Goal: Task Accomplishment & Management: Complete application form

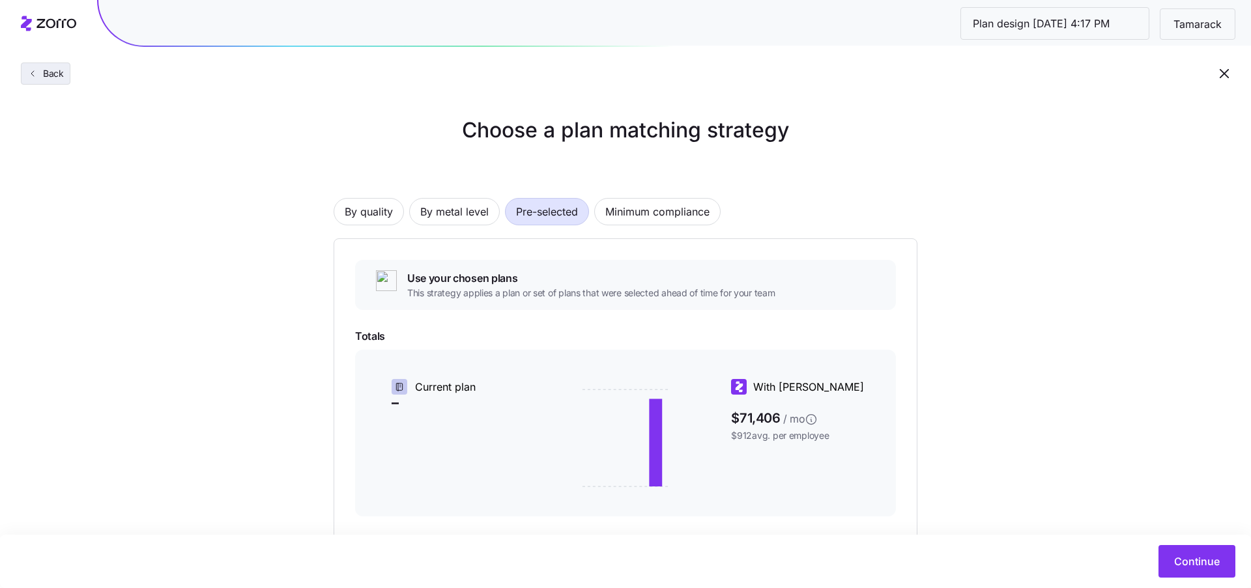
click at [42, 76] on span "Back" at bounding box center [51, 73] width 26 height 13
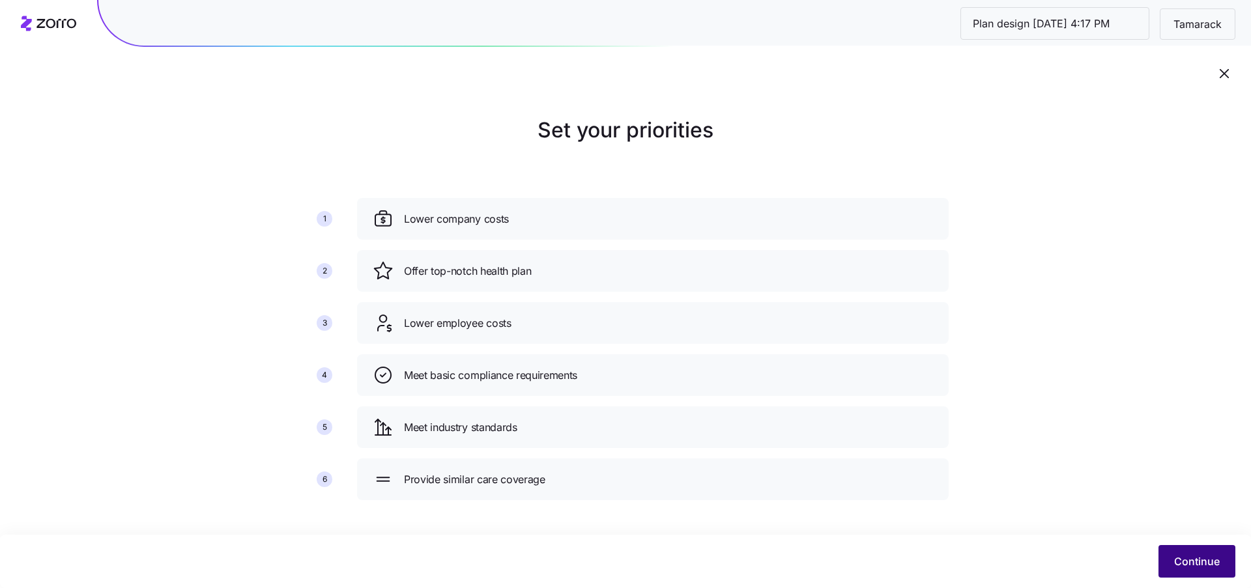
click at [1196, 559] on span "Continue" at bounding box center [1197, 562] width 46 height 16
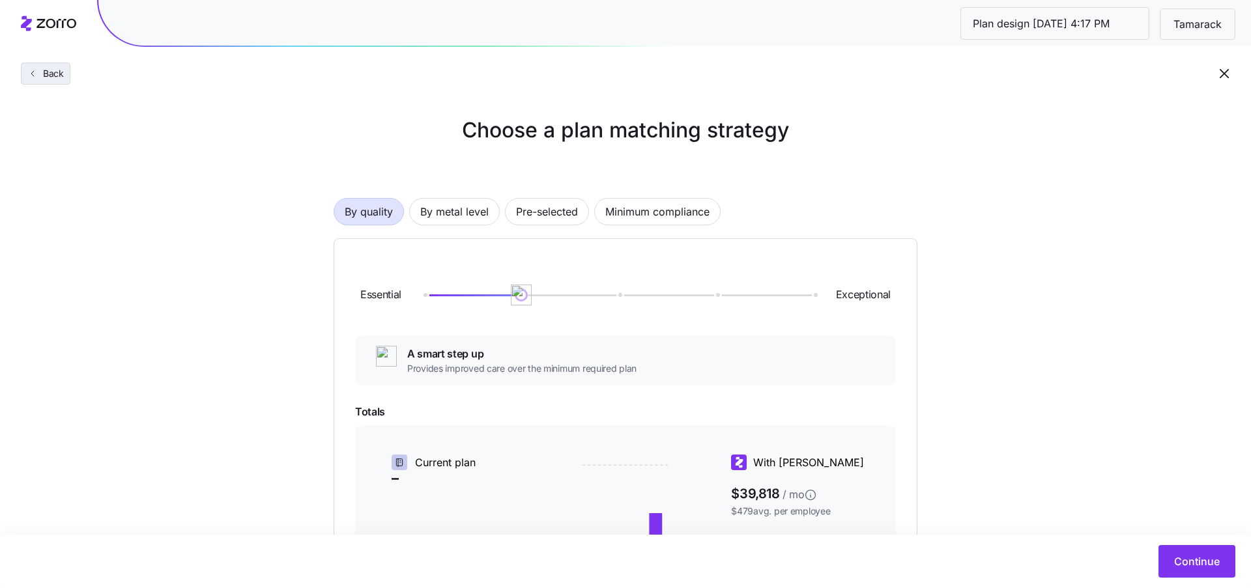
click at [69, 64] on button "Back" at bounding box center [45, 74] width 49 height 22
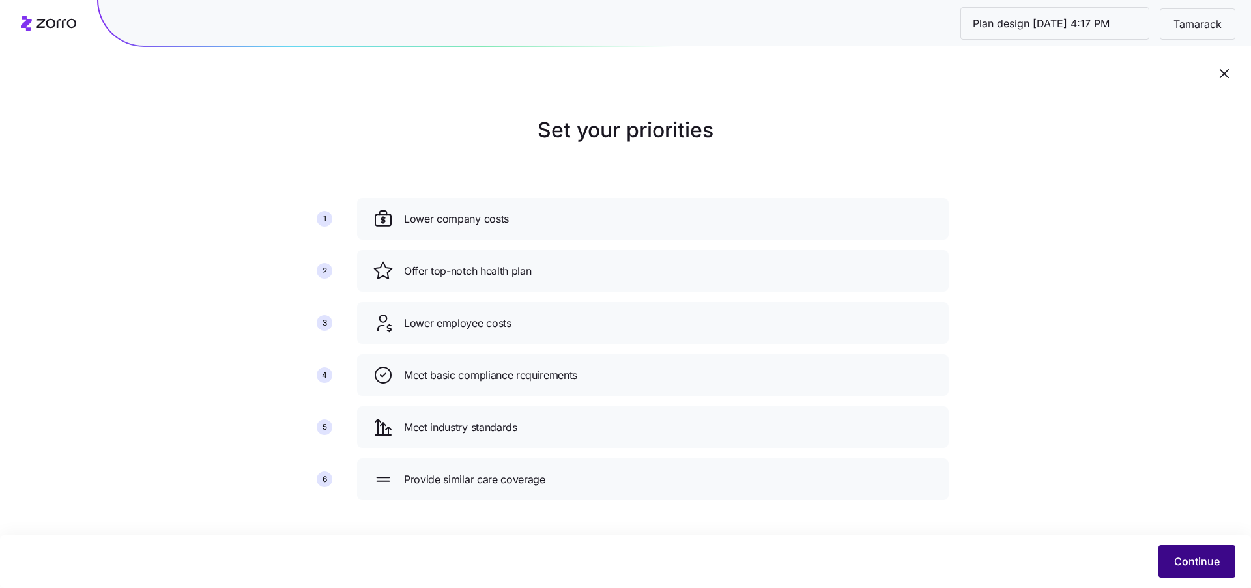
click at [1187, 559] on span "Continue" at bounding box center [1197, 562] width 46 height 16
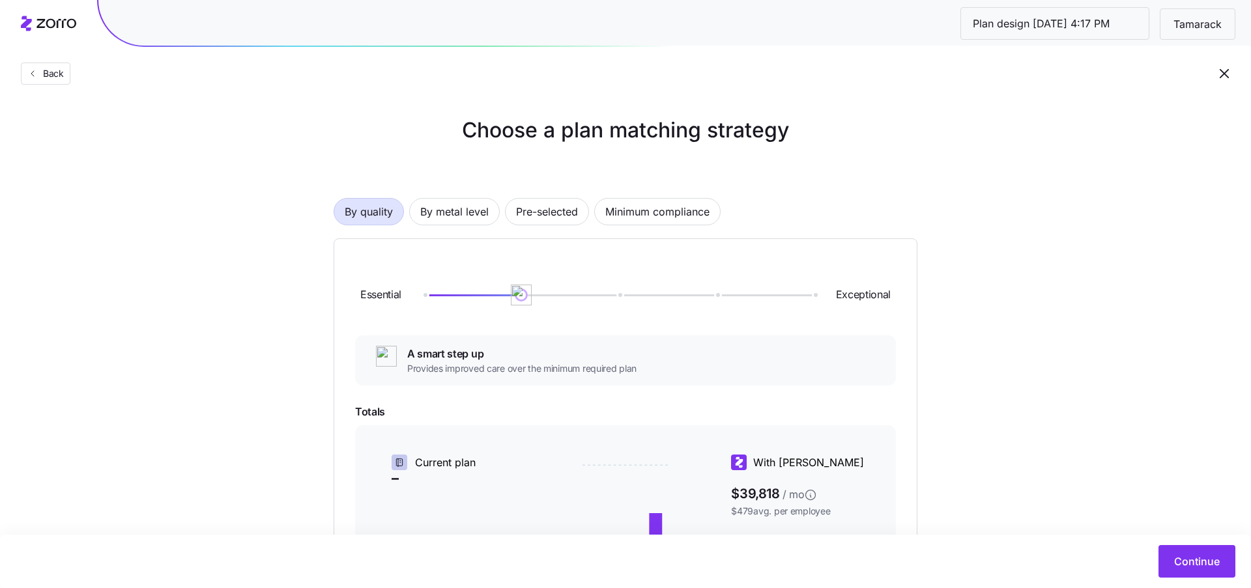
click at [535, 180] on div "By quality By metal level Pre-selected Minimum compliance Essential Exceptional…" at bounding box center [625, 449] width 584 height 587
click at [535, 203] on span "Pre-selected" at bounding box center [547, 212] width 62 height 26
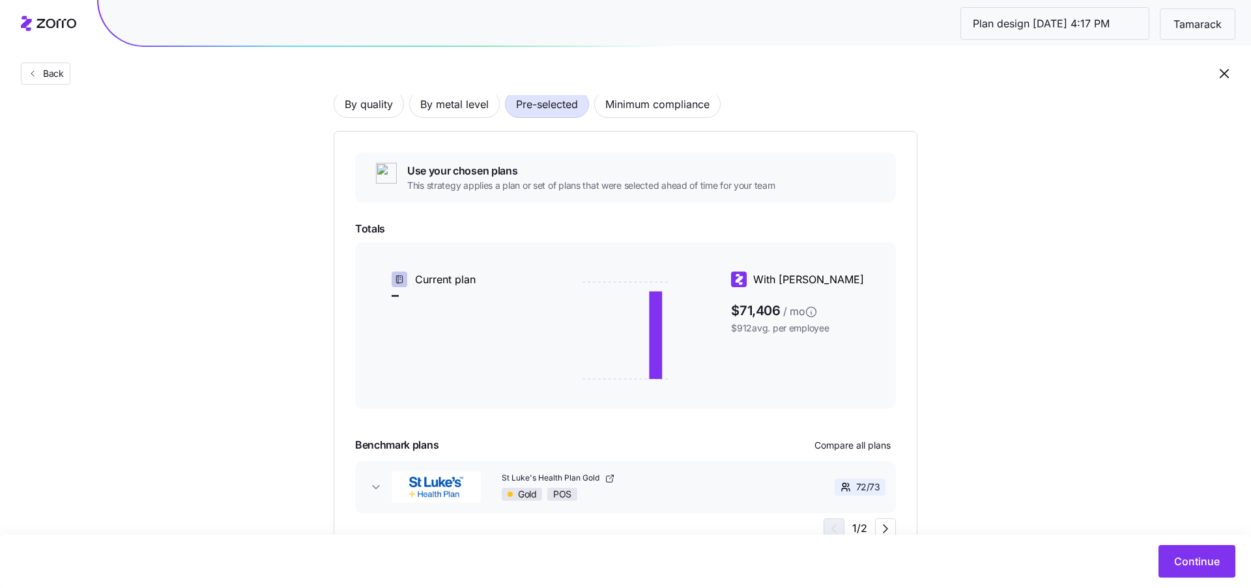
scroll to position [146, 0]
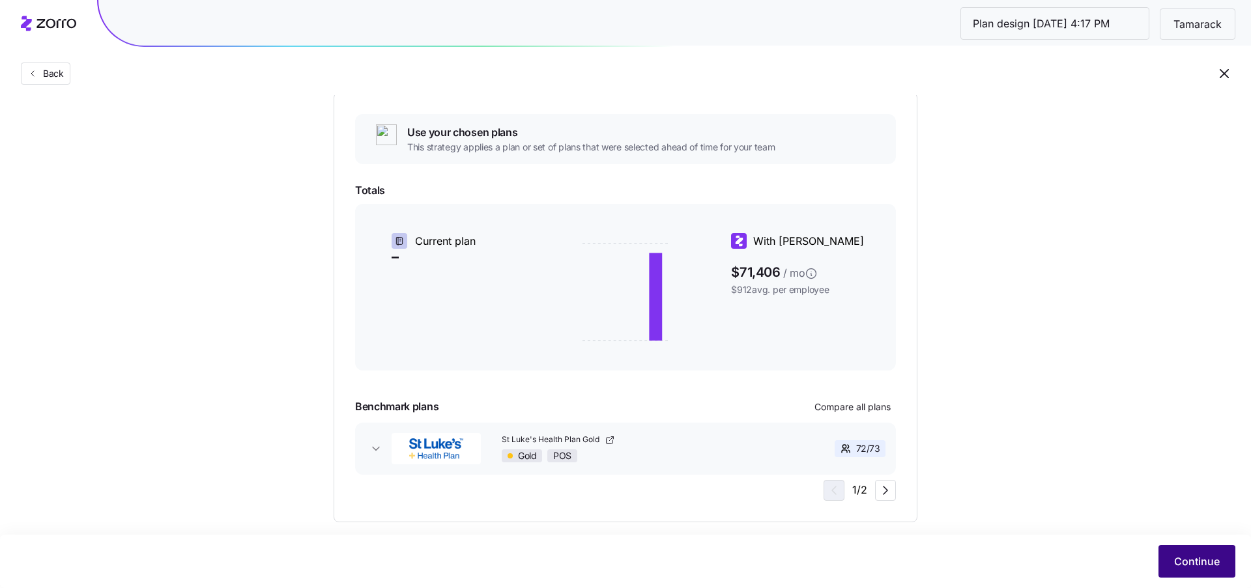
click at [1202, 576] on button "Continue" at bounding box center [1196, 561] width 77 height 33
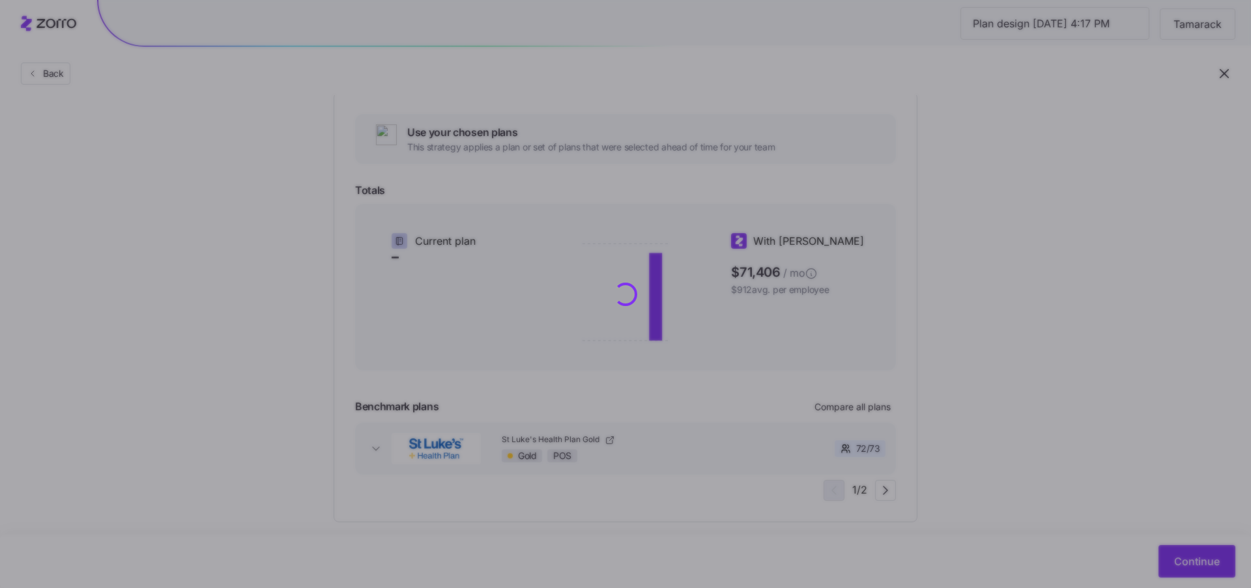
scroll to position [0, 0]
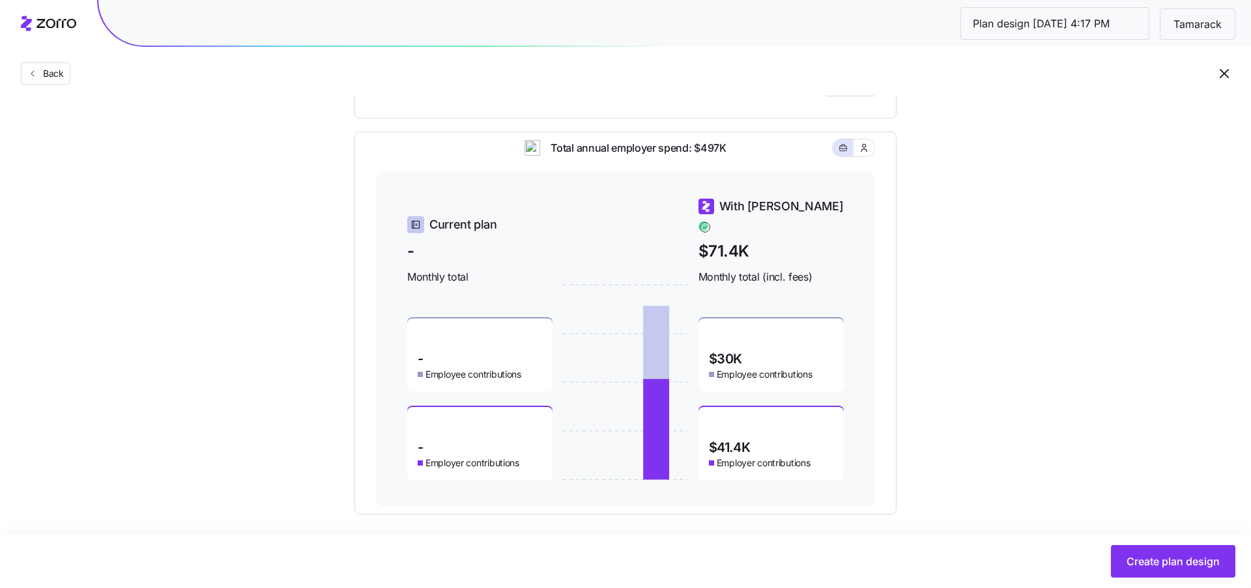
scroll to position [404, 0]
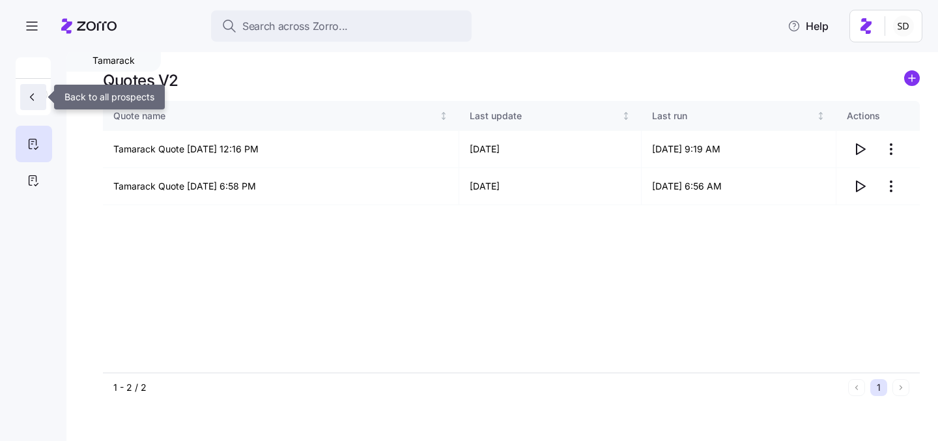
click at [23, 96] on button "button" at bounding box center [33, 97] width 26 height 26
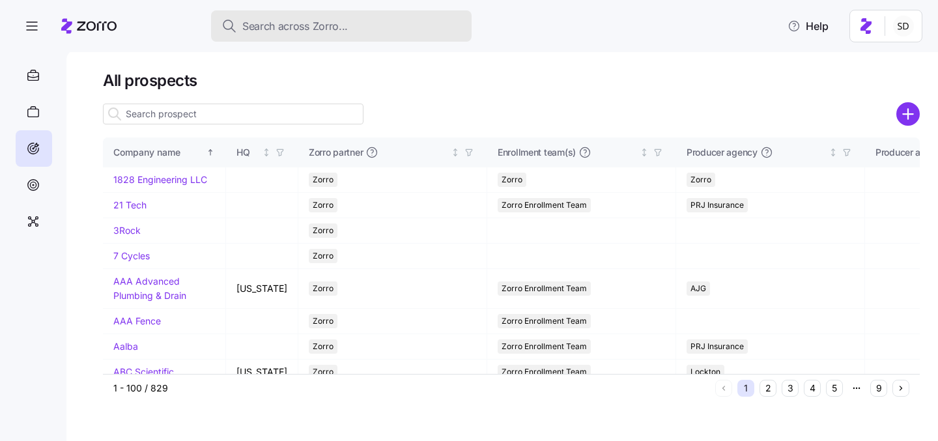
click at [340, 28] on span "Search across Zorro..." at bounding box center [295, 26] width 106 height 16
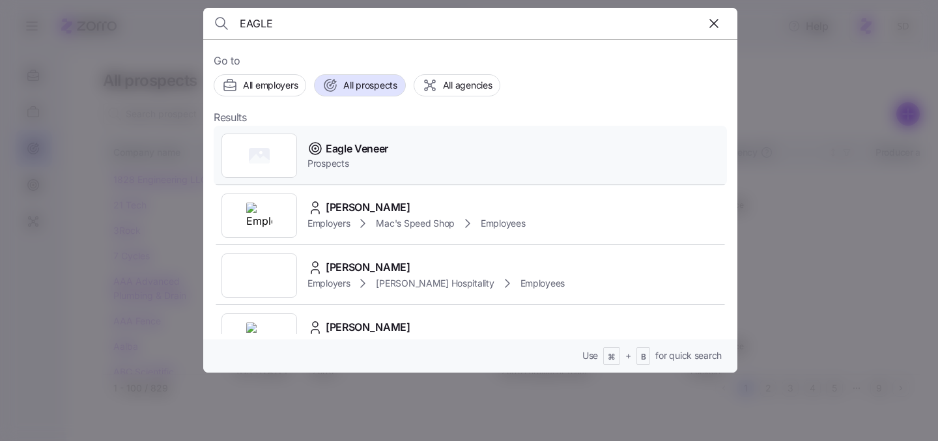
type input "EAGLE"
click at [326, 153] on span "Eagle Veneer" at bounding box center [357, 149] width 63 height 16
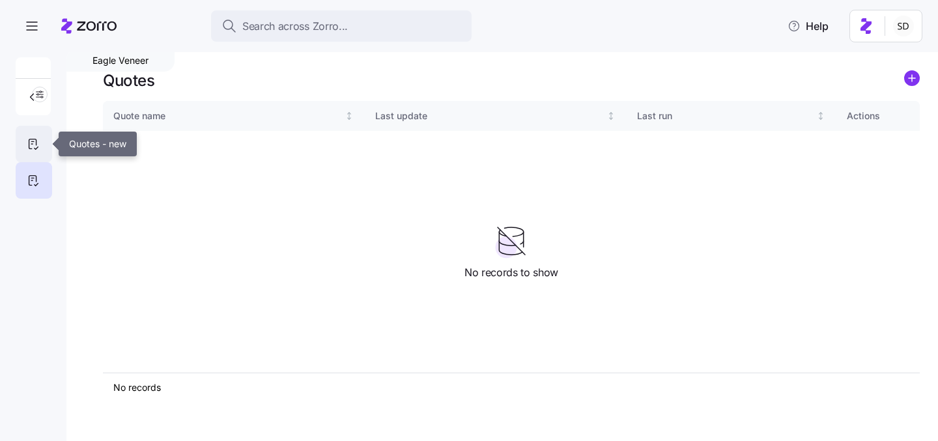
click at [32, 142] on icon at bounding box center [33, 144] width 14 height 16
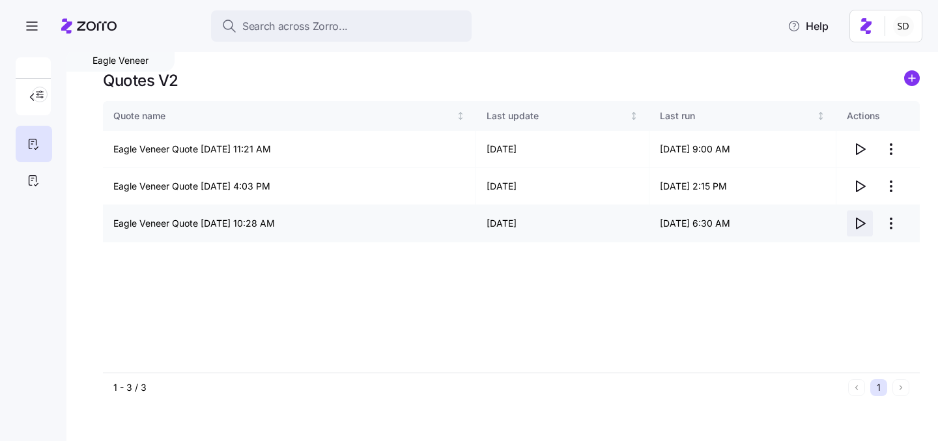
click at [859, 221] on icon "button" at bounding box center [860, 224] width 16 height 16
